Goal: Task Accomplishment & Management: Manage account settings

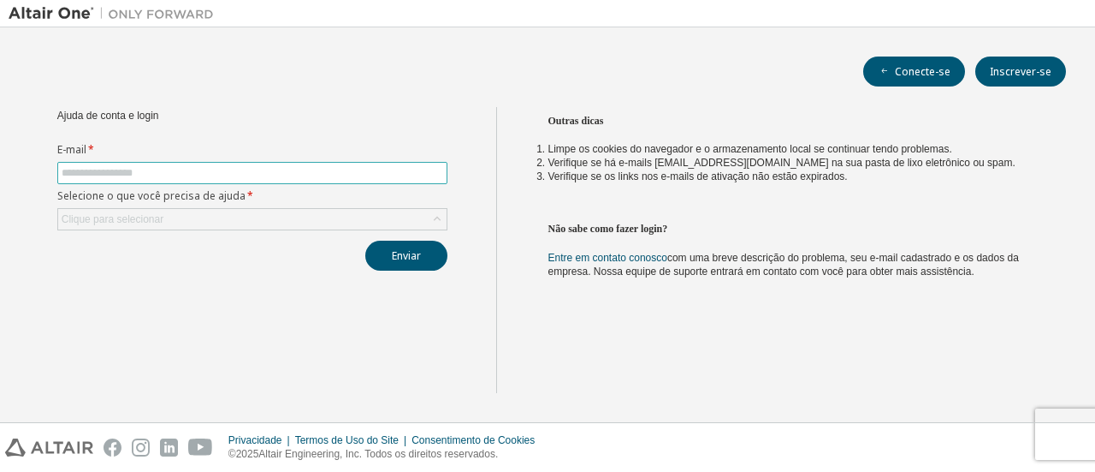
click at [139, 174] on input "text" at bounding box center [253, 173] width 382 height 14
type input "**********"
click at [237, 214] on div "Clique para selecionar" at bounding box center [252, 219] width 389 height 21
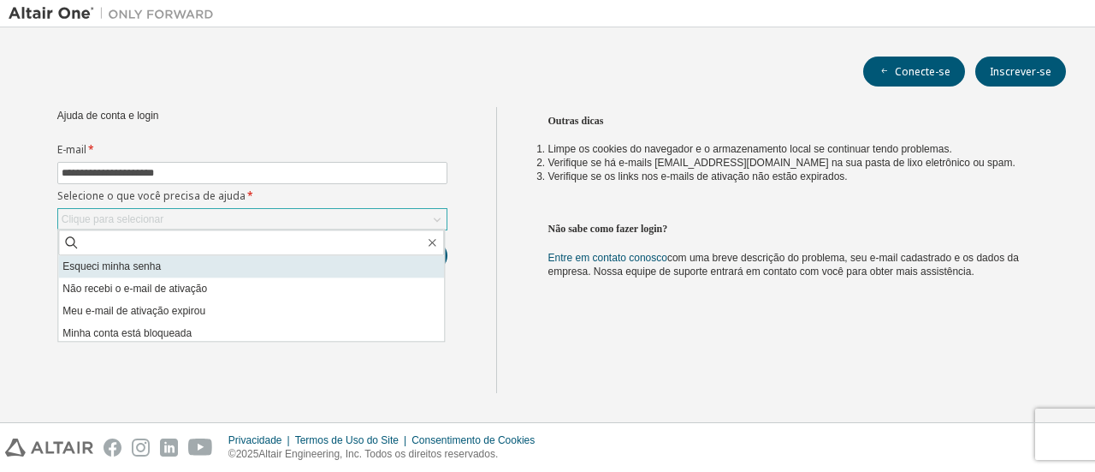
click at [191, 264] on li "Esqueci minha senha" at bounding box center [251, 266] width 386 height 22
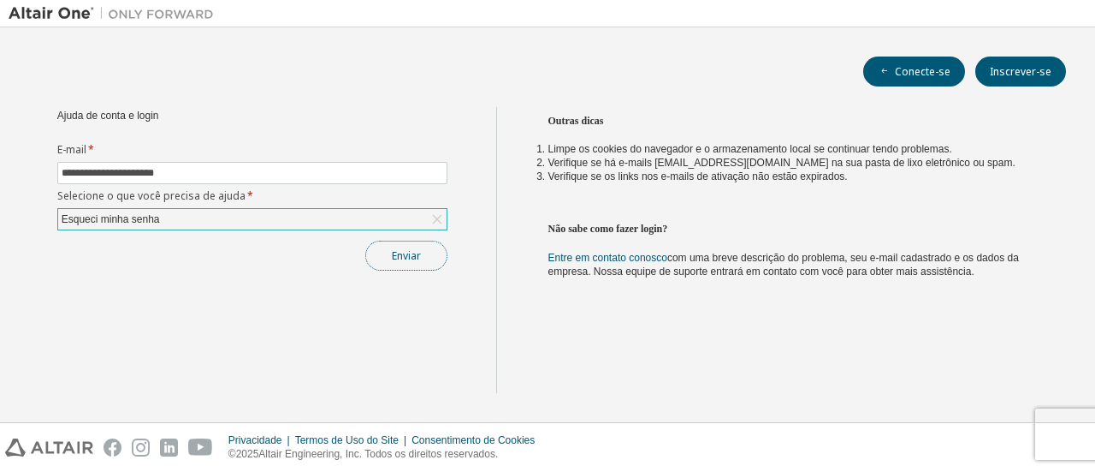
click at [400, 248] on font "Enviar" at bounding box center [406, 255] width 29 height 15
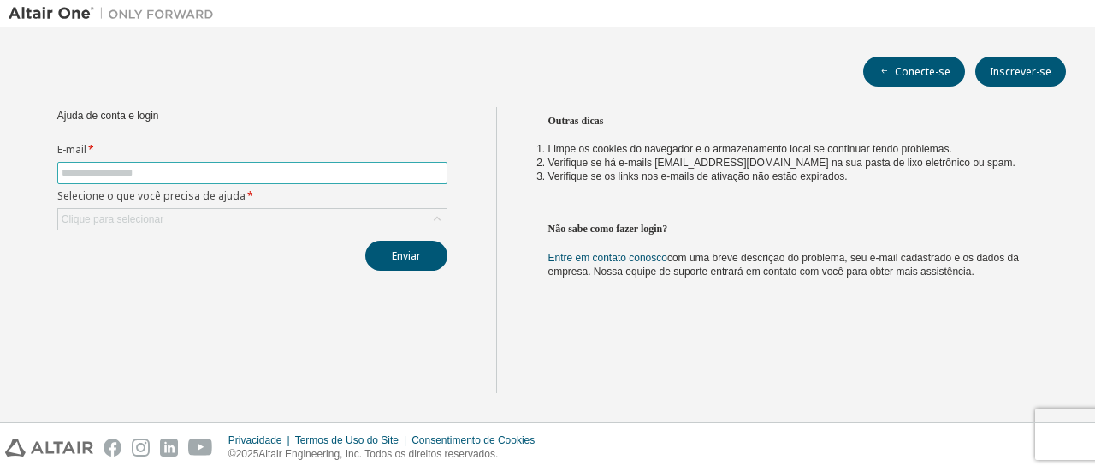
click at [157, 165] on span at bounding box center [252, 173] width 390 height 22
click at [210, 174] on input "text" at bounding box center [253, 173] width 382 height 14
type input "**********"
click at [293, 220] on div "Clique para selecionar" at bounding box center [252, 219] width 389 height 21
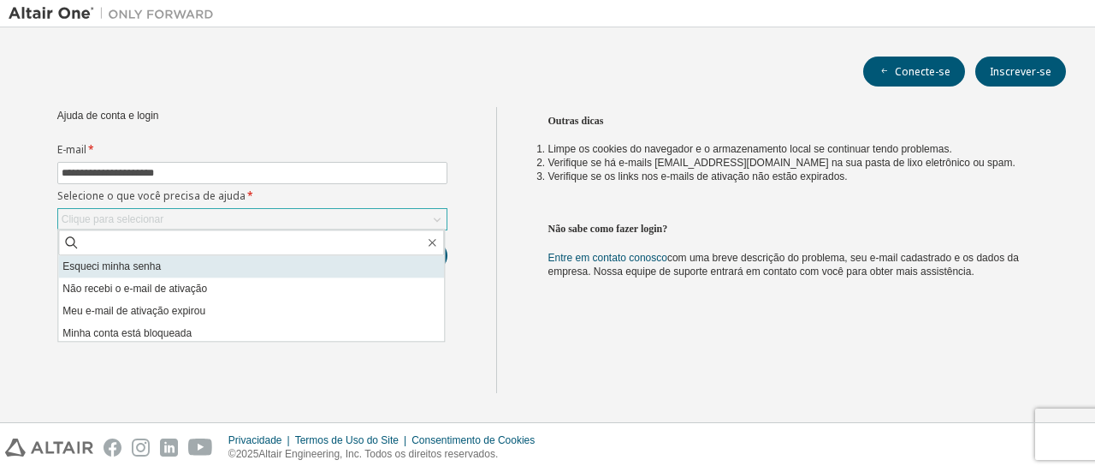
click at [188, 271] on li "Esqueci minha senha" at bounding box center [251, 266] width 386 height 22
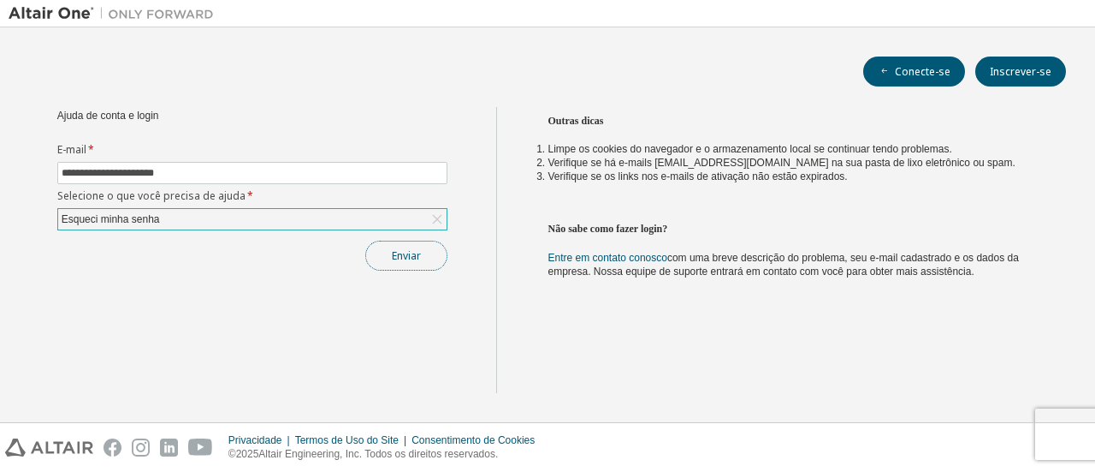
click at [392, 263] on button "Enviar" at bounding box center [406, 255] width 82 height 30
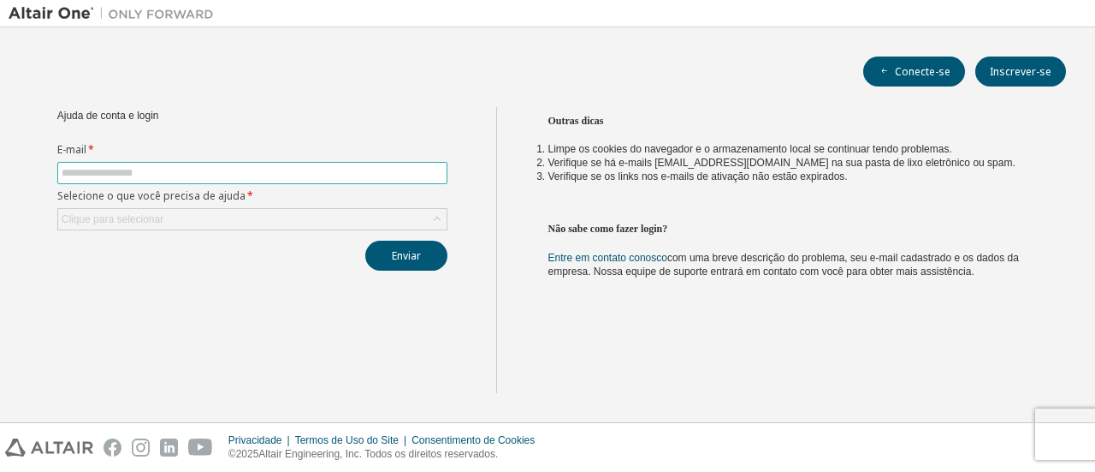
click at [418, 171] on input "text" at bounding box center [253, 173] width 382 height 14
type input "**********"
click at [306, 226] on div "Clique para selecionar" at bounding box center [252, 219] width 389 height 21
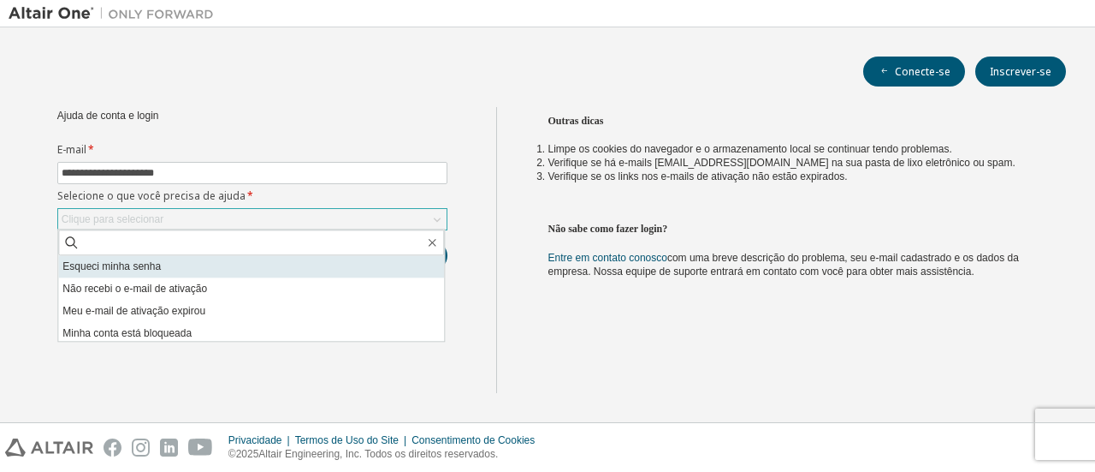
click at [226, 270] on li "Esqueci minha senha" at bounding box center [251, 266] width 386 height 22
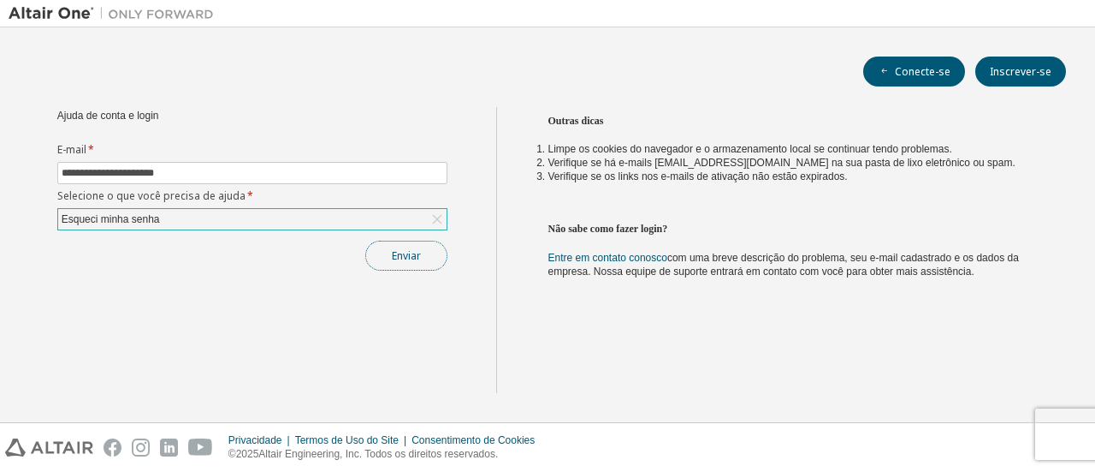
click at [414, 264] on button "Enviar" at bounding box center [406, 255] width 82 height 30
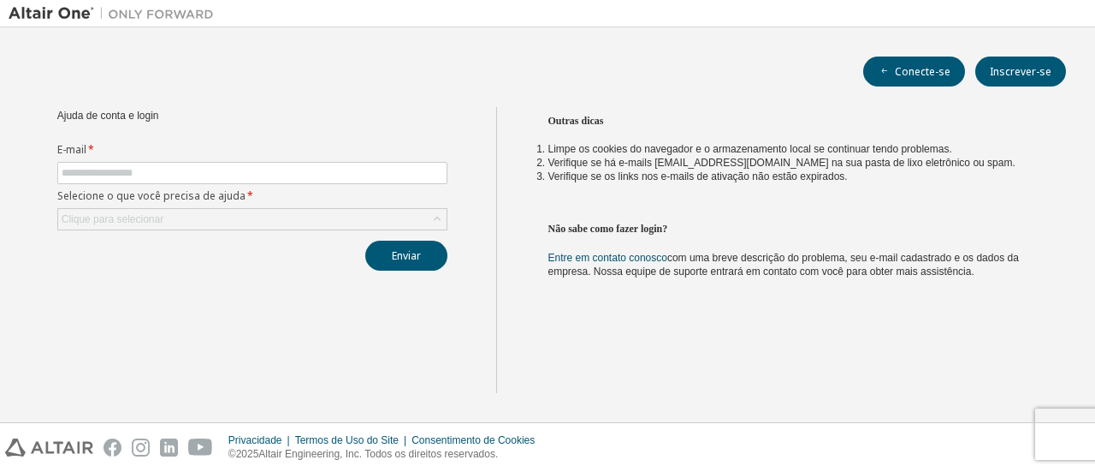
click at [39, 3] on div at bounding box center [111, 13] width 222 height 27
